Goal: Find specific page/section

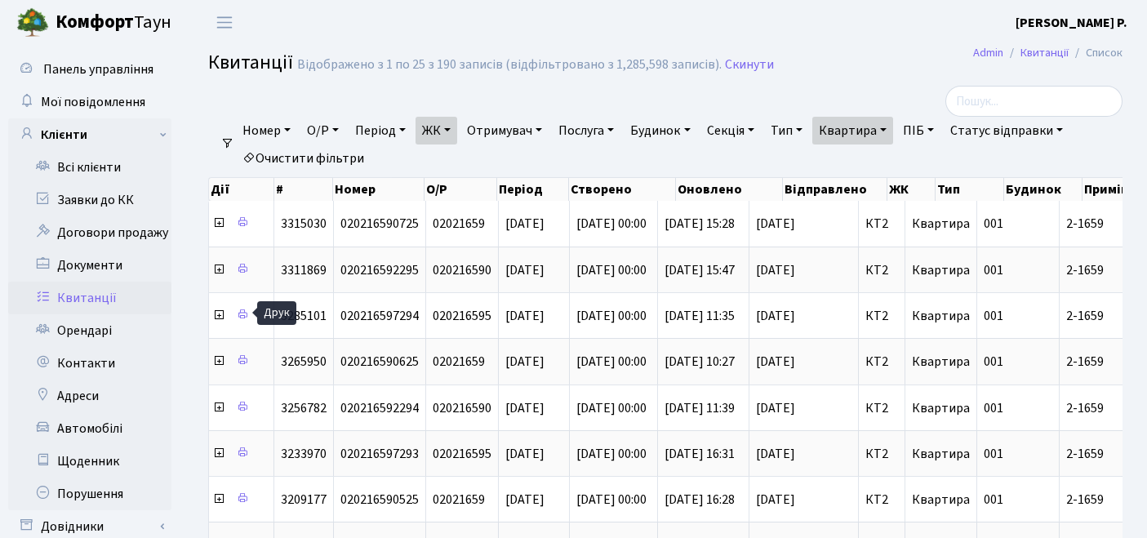
select select "25"
click at [96, 331] on link "Орендарі" at bounding box center [89, 330] width 163 height 33
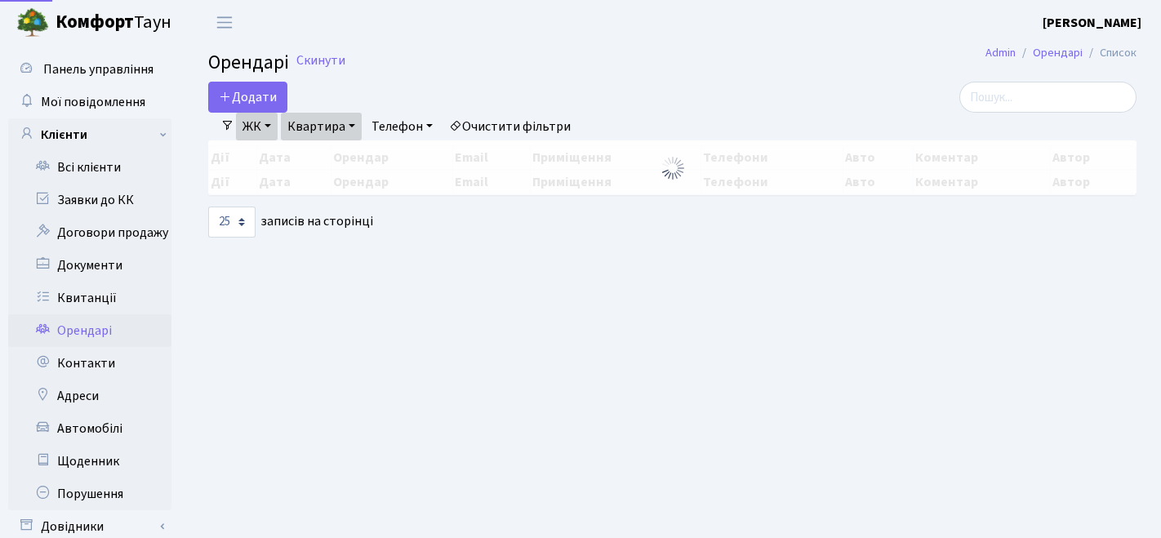
select select "25"
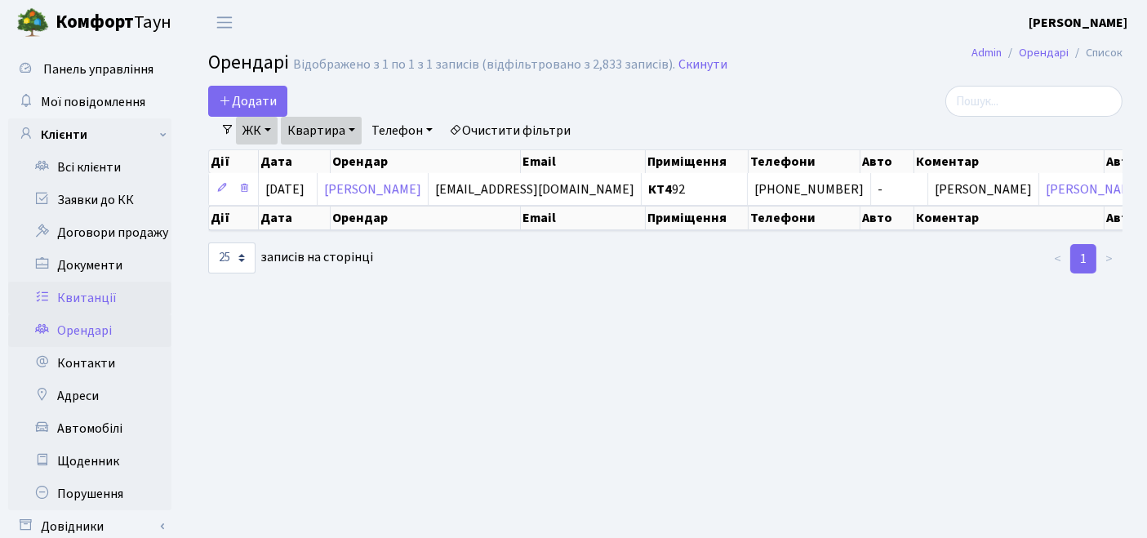
click at [77, 286] on link "Квитанції" at bounding box center [89, 298] width 163 height 33
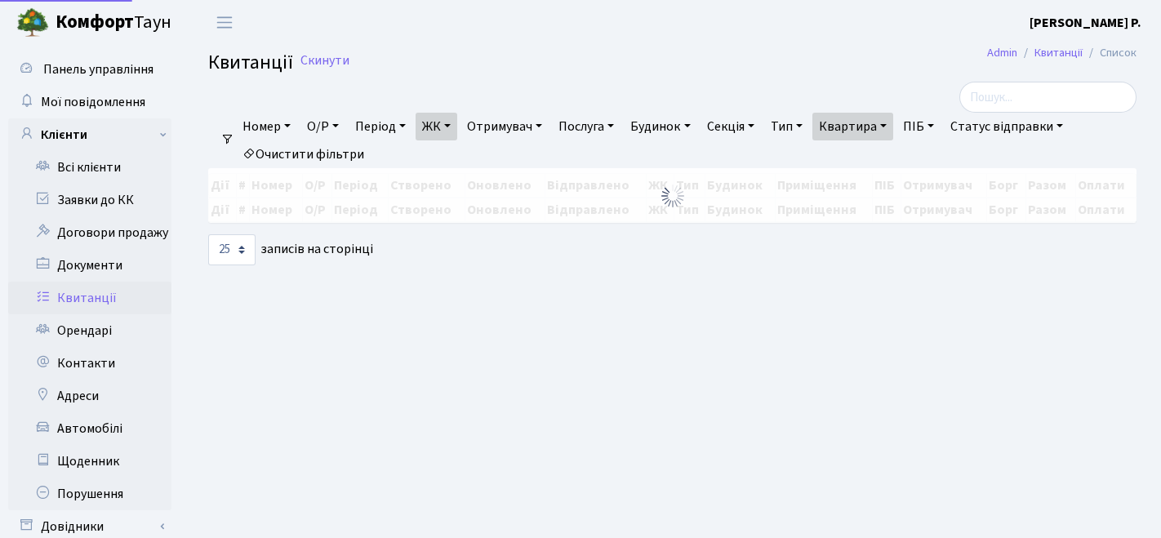
select select "25"
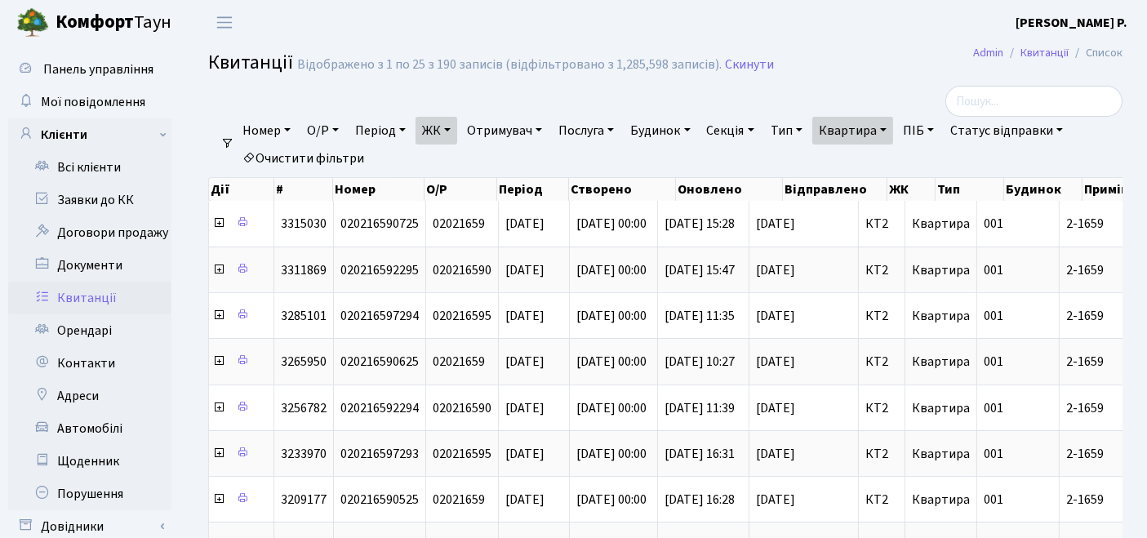
click at [455, 132] on link "ЖК" at bounding box center [437, 131] width 42 height 28
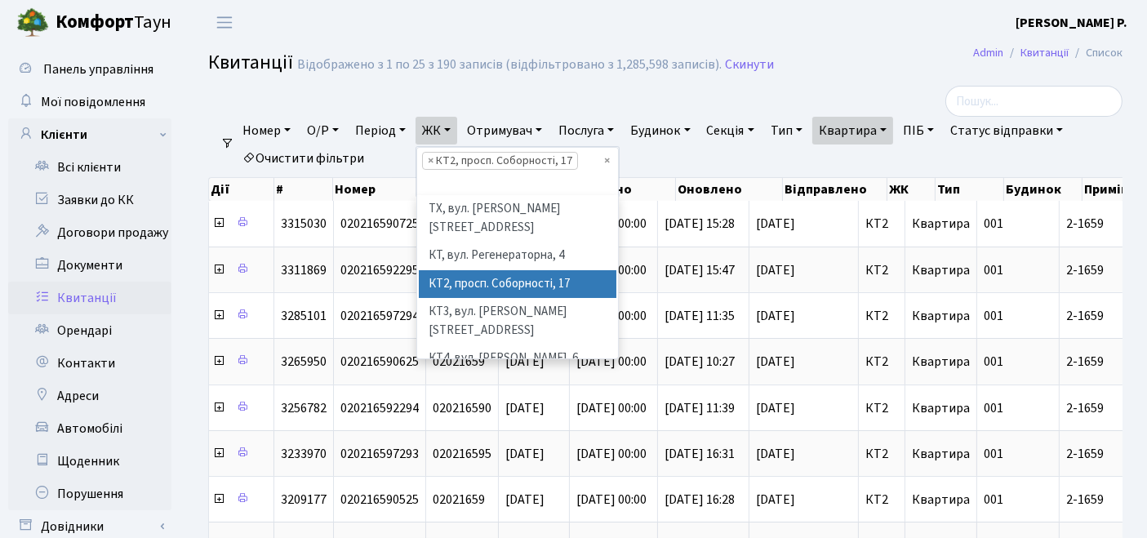
click at [329, 151] on link "Очистити фільтри" at bounding box center [303, 159] width 135 height 28
select select
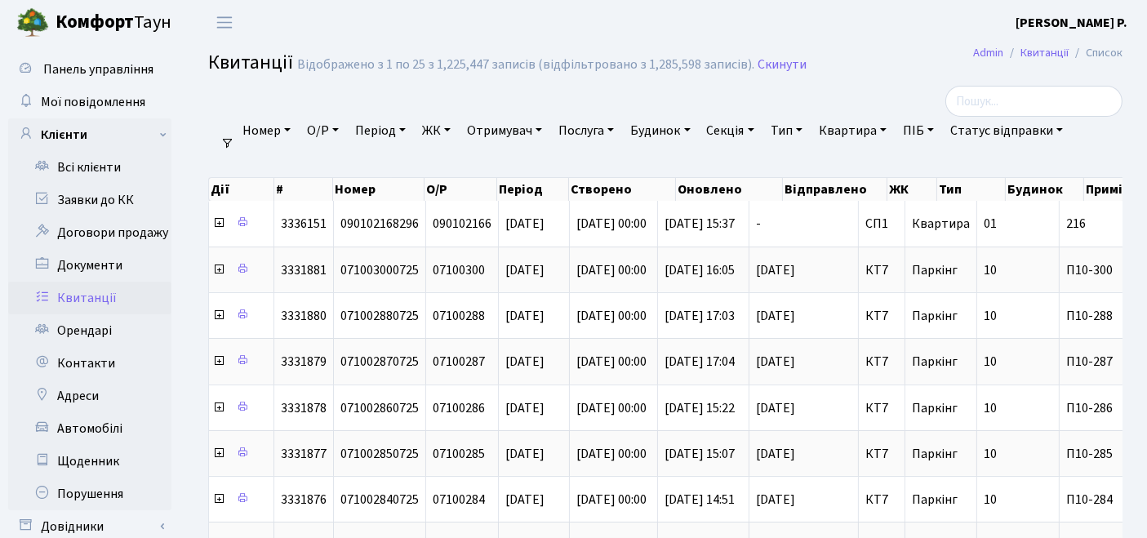
click at [445, 128] on link "ЖК" at bounding box center [437, 131] width 42 height 28
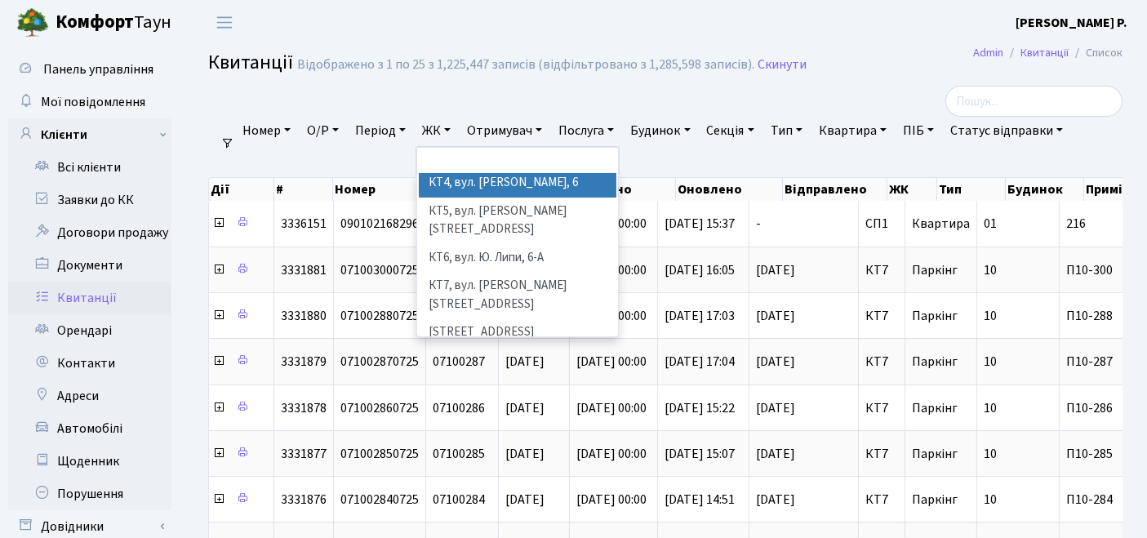
scroll to position [181, 0]
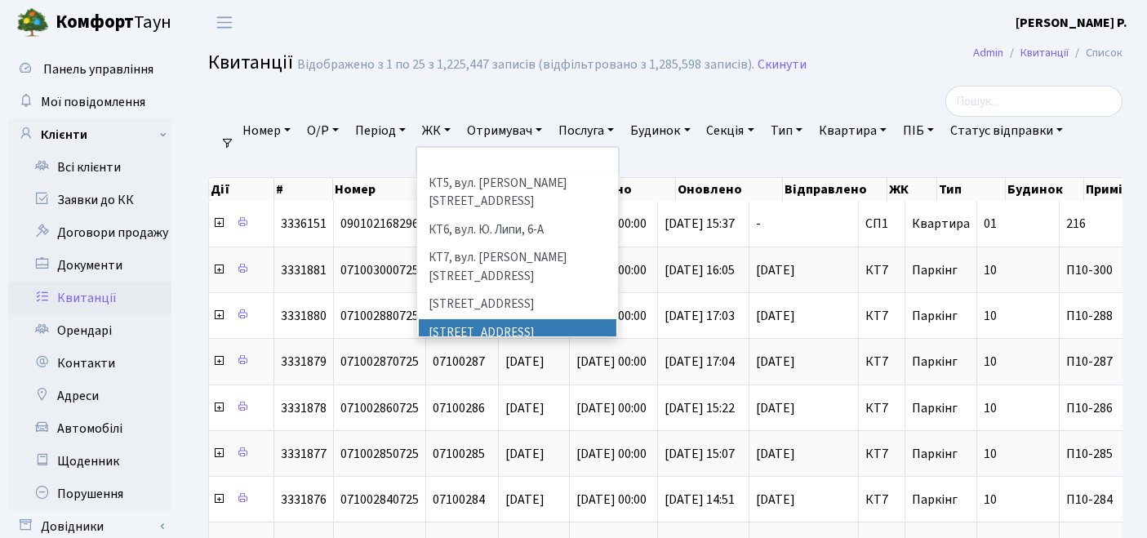
click at [473, 319] on li "[STREET_ADDRESS]" at bounding box center [518, 333] width 198 height 29
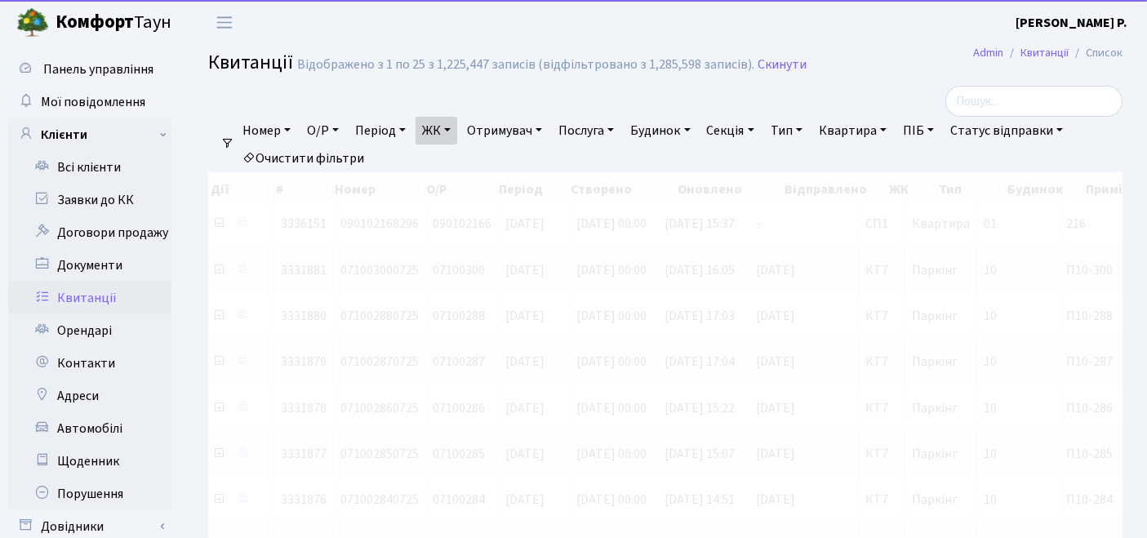
click at [888, 127] on link "Квартира" at bounding box center [852, 131] width 81 height 28
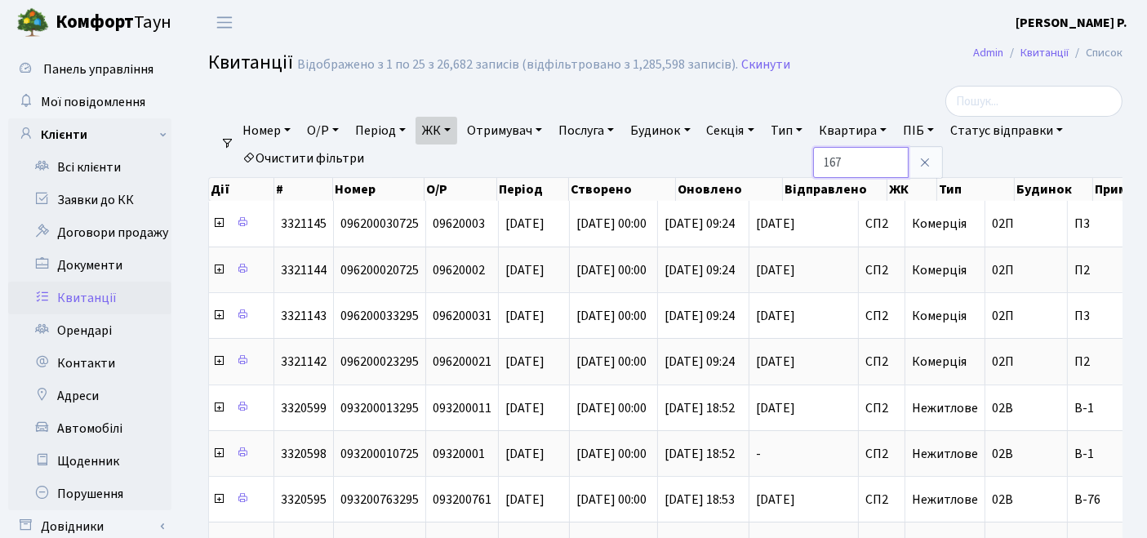
type input "167"
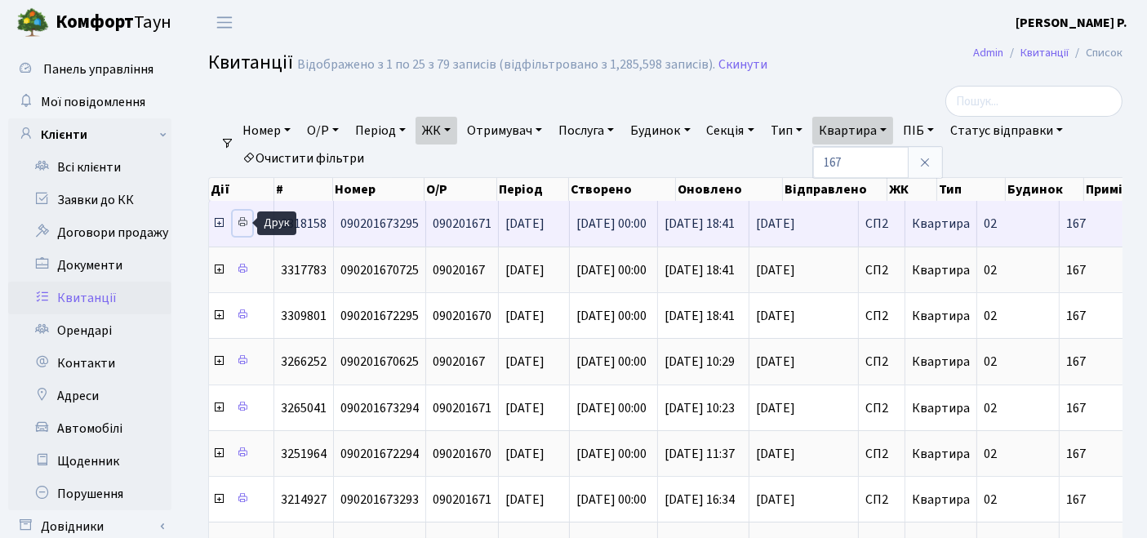
click at [242, 227] on icon at bounding box center [242, 221] width 11 height 11
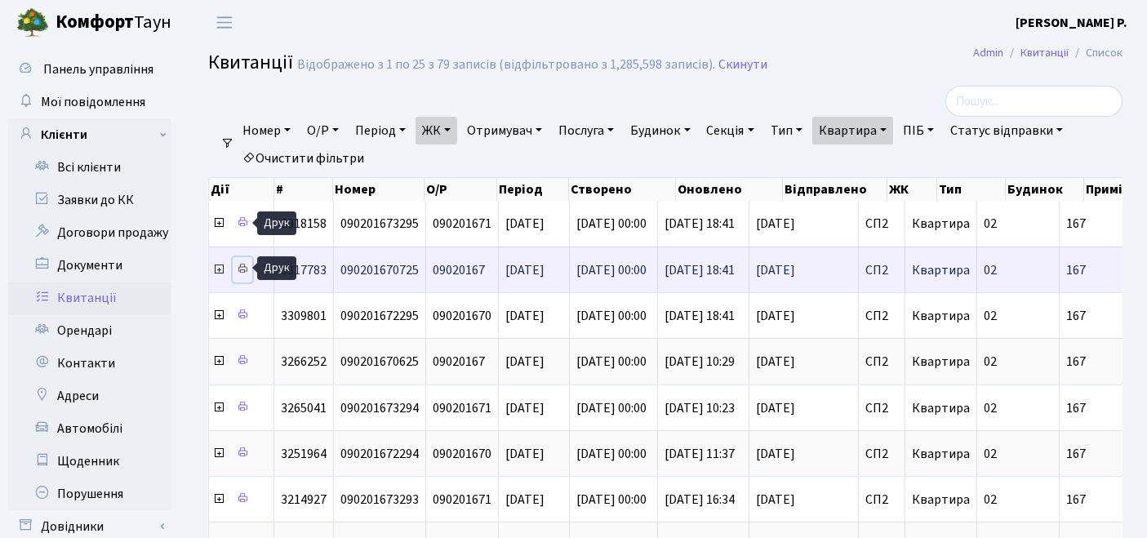
click at [246, 269] on icon at bounding box center [242, 268] width 11 height 11
